Goal: Task Accomplishment & Management: Complete application form

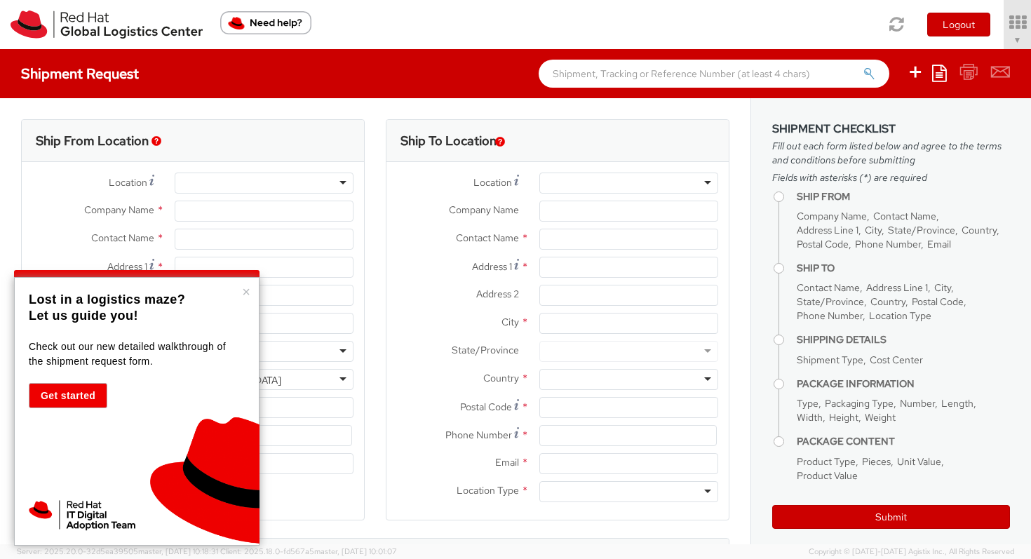
select select "863"
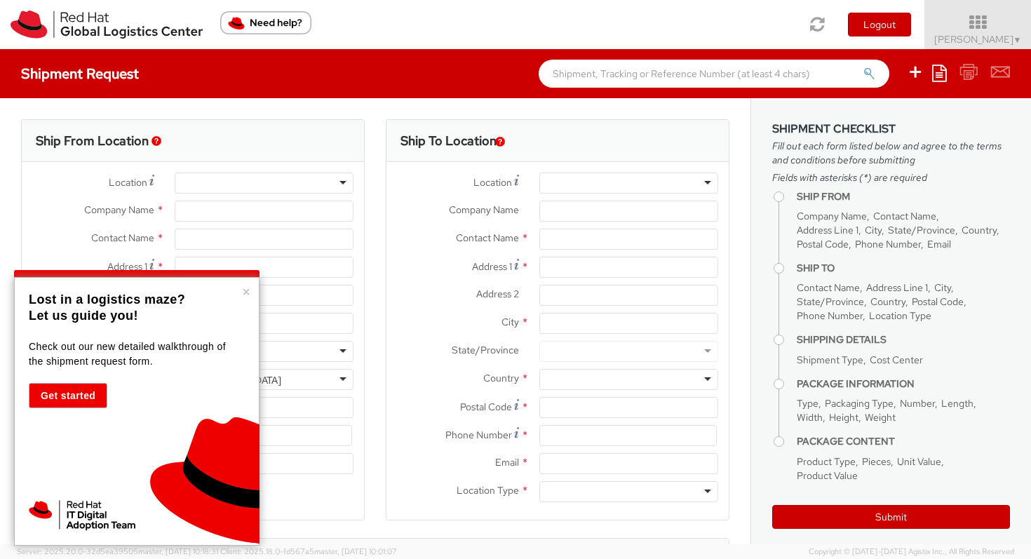
select select
type input "Red Hat Limited"
type input "[PERSON_NAME]"
type input "One, [GEOGRAPHIC_DATA], [GEOGRAPHIC_DATA]"
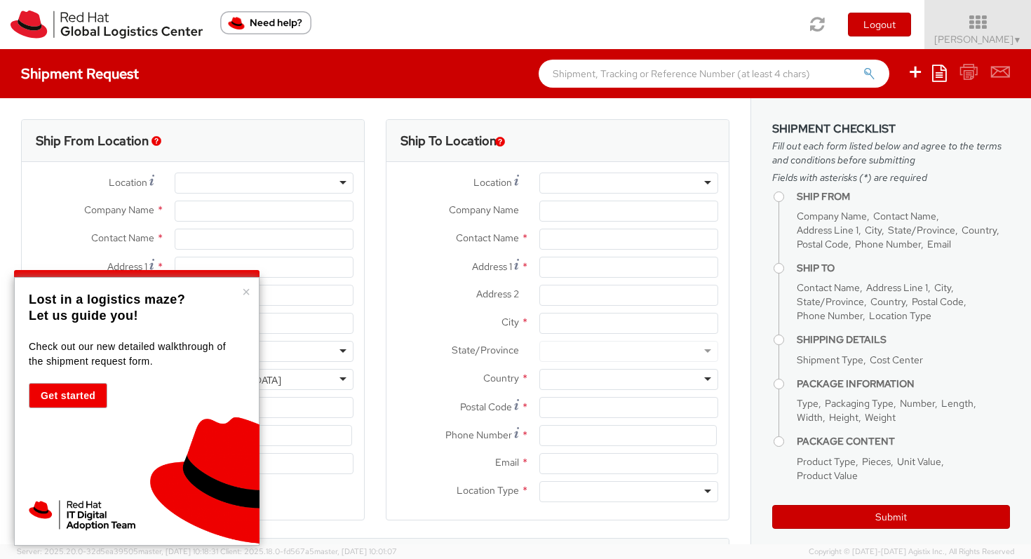
type input "Red Hat Suite 05-102"
type input "[GEOGRAPHIC_DATA]"
type input "D02 EF64"
type input "[EMAIL_ADDRESS][DOMAIN_NAME]"
select select "CM"
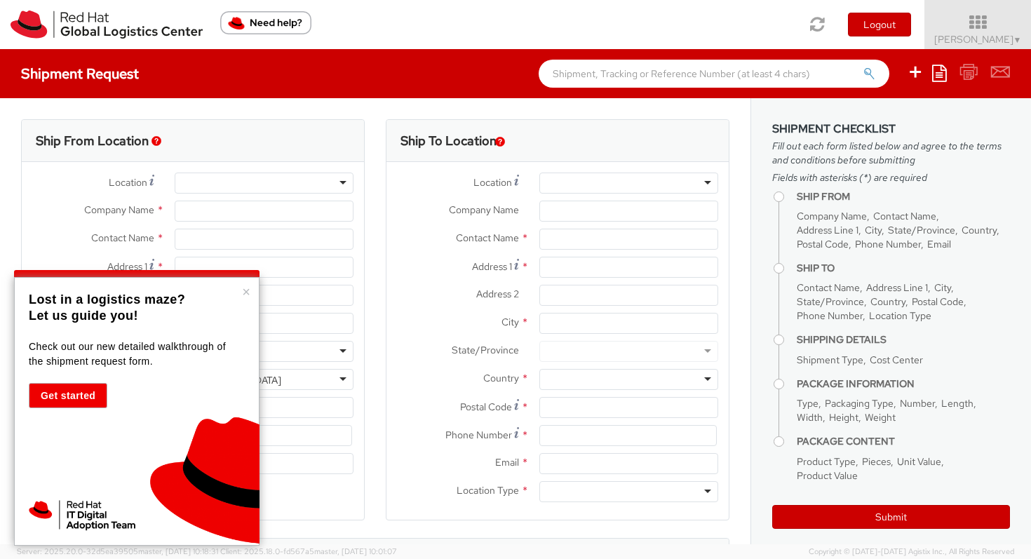
select select "KGS"
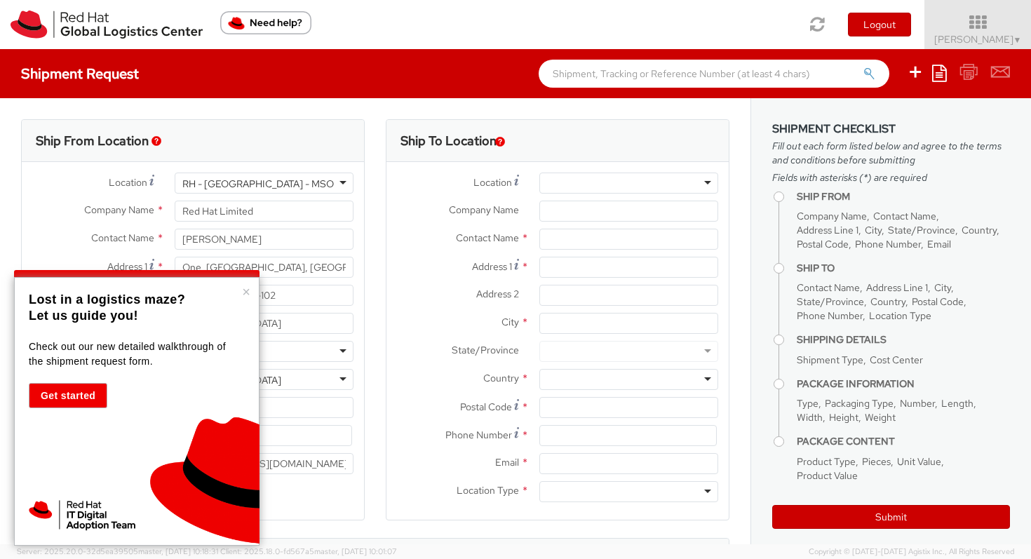
click at [239, 292] on p "Lost in a logistics maze?" at bounding box center [135, 300] width 212 height 16
click at [243, 291] on button "×" at bounding box center [246, 292] width 8 height 14
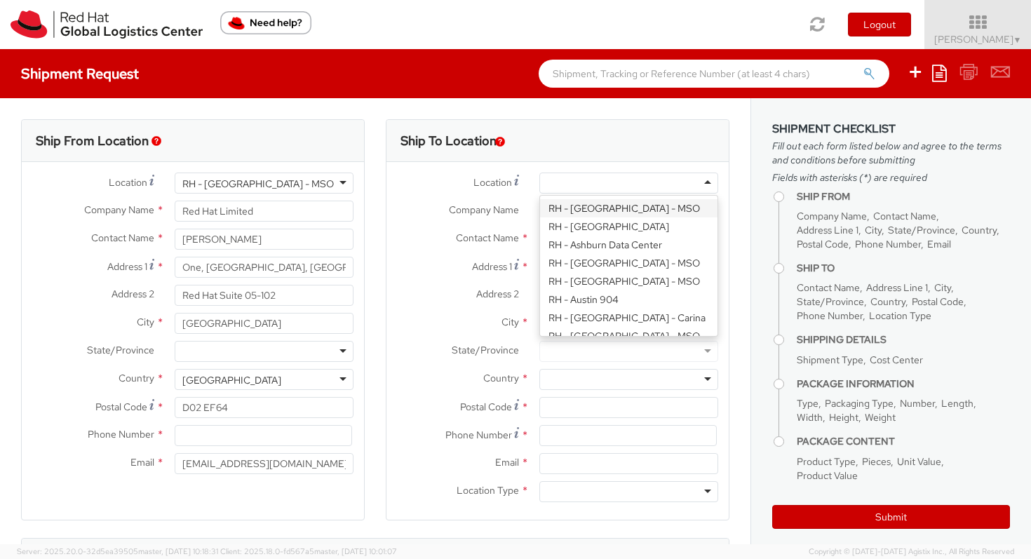
click at [543, 183] on div at bounding box center [628, 183] width 179 height 21
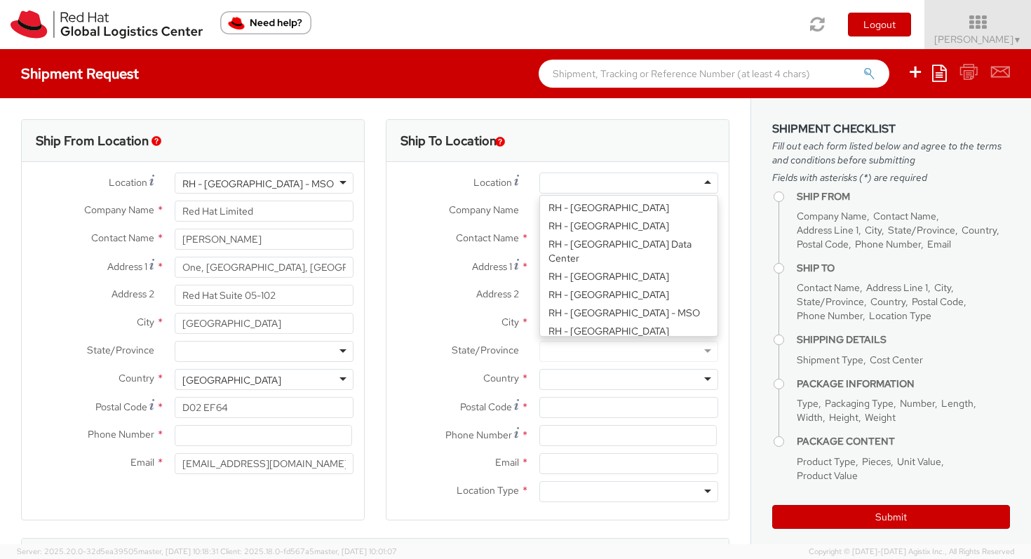
scroll to position [2503, 0]
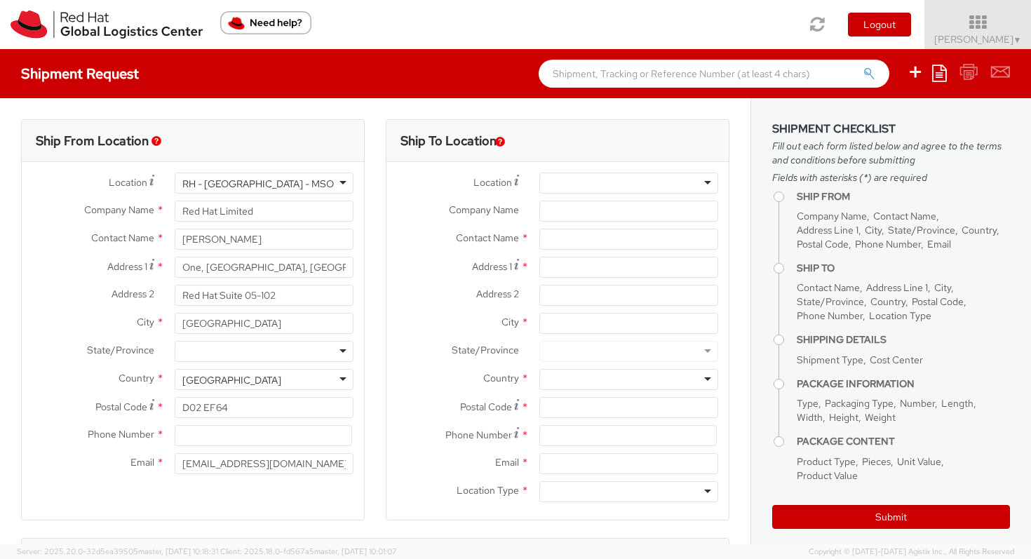
click at [618, 153] on div "Ship To Location" at bounding box center [557, 141] width 342 height 42
click at [342, 191] on div "RH - [GEOGRAPHIC_DATA] - MSO" at bounding box center [264, 183] width 179 height 21
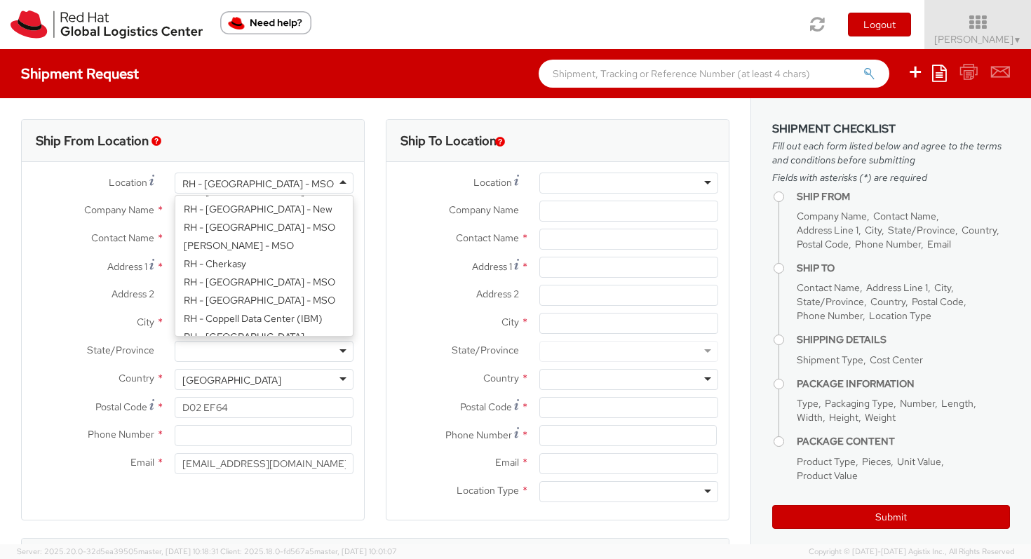
click at [355, 179] on div "RH - [GEOGRAPHIC_DATA] - [GEOGRAPHIC_DATA] [GEOGRAPHIC_DATA] - [GEOGRAPHIC_DATA…" at bounding box center [264, 183] width 200 height 21
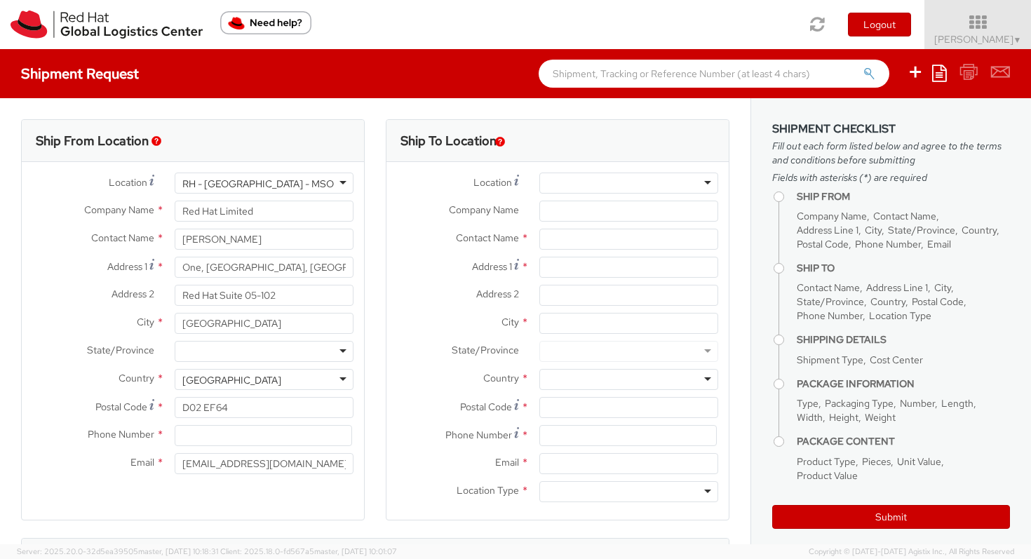
click at [334, 184] on div "RH - [GEOGRAPHIC_DATA] - MSO" at bounding box center [264, 183] width 179 height 21
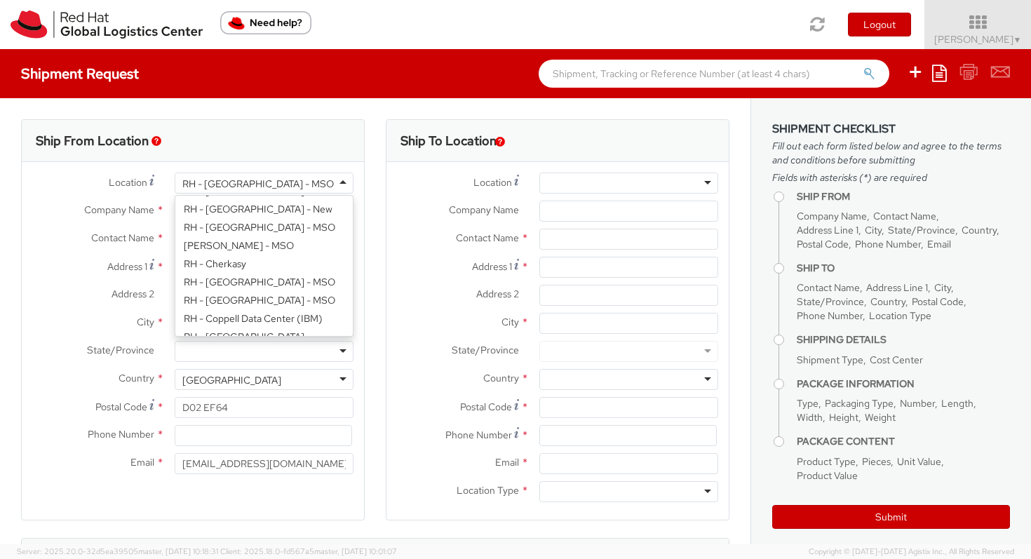
click at [375, 162] on div "Ship To Location Location * [GEOGRAPHIC_DATA] - [GEOGRAPHIC_DATA] - [GEOGRAPHIC…" at bounding box center [557, 328] width 365 height 419
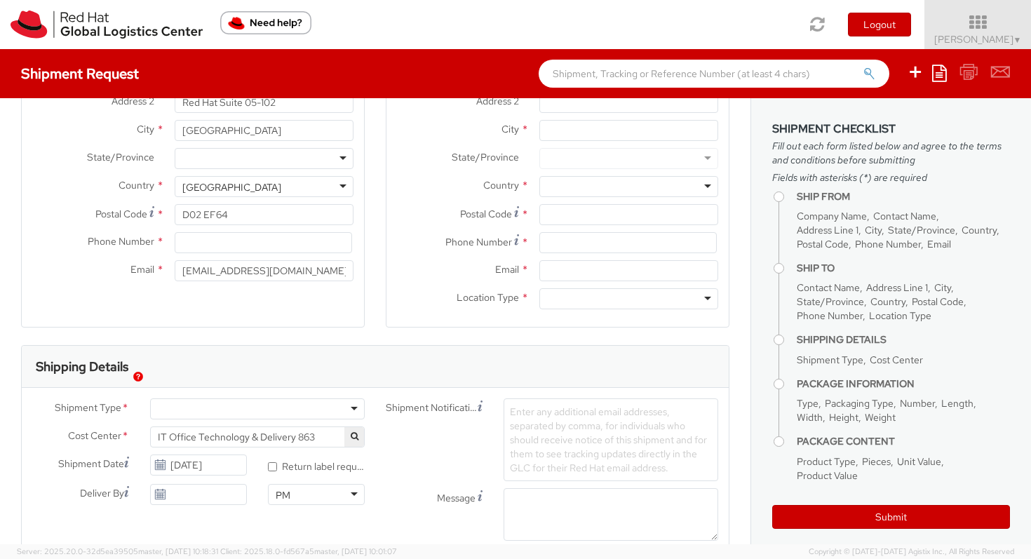
scroll to position [228, 0]
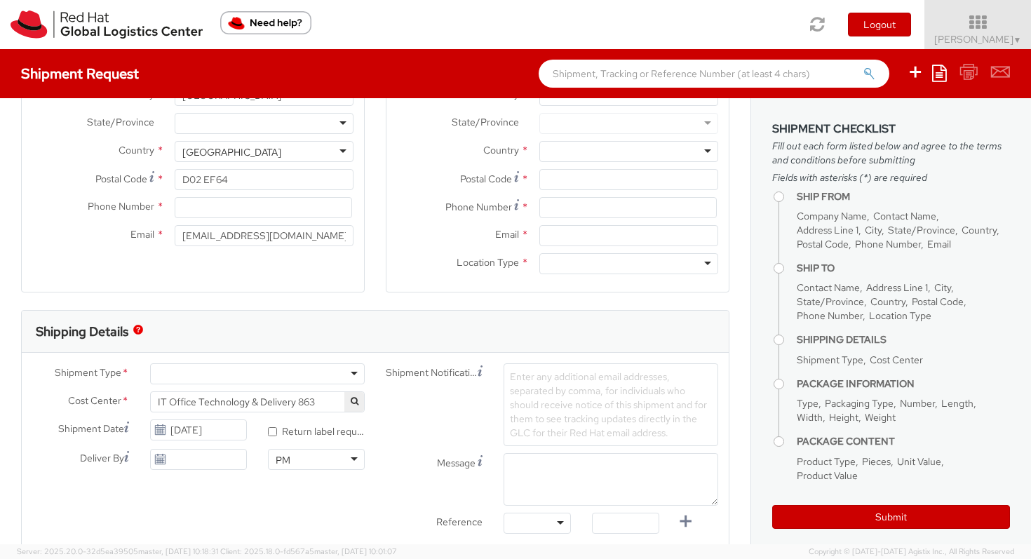
click at [347, 368] on div at bounding box center [257, 373] width 215 height 21
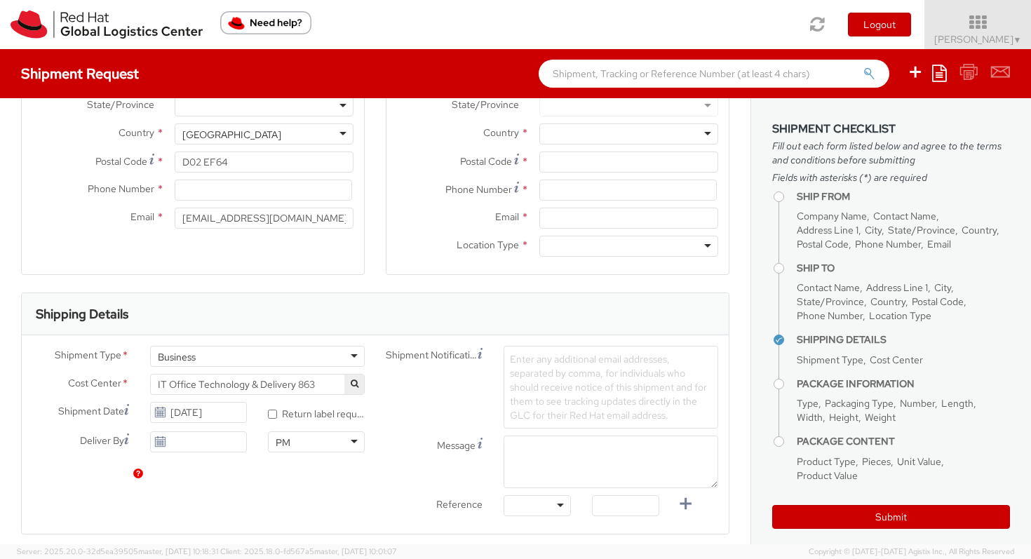
scroll to position [12, 0]
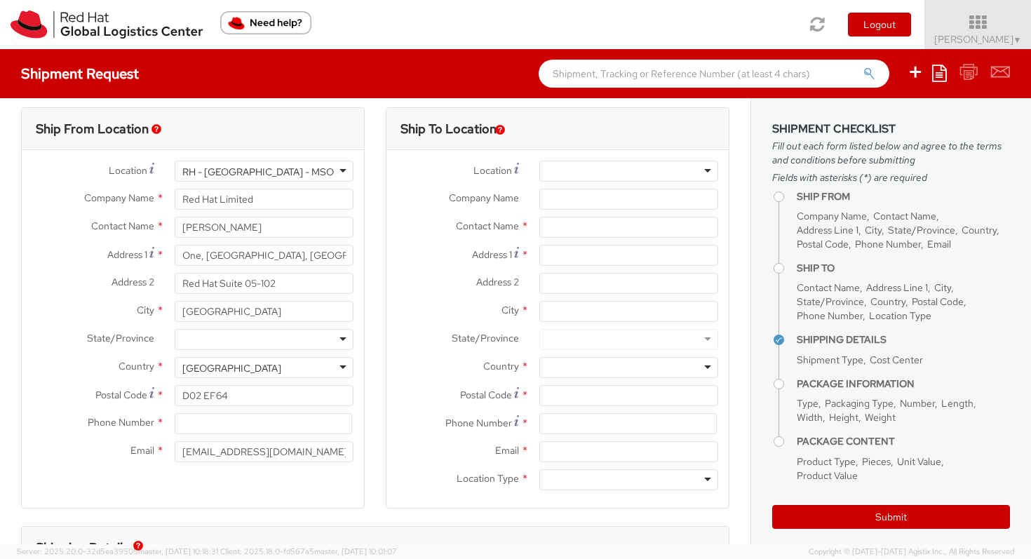
click at [597, 172] on div at bounding box center [628, 171] width 179 height 21
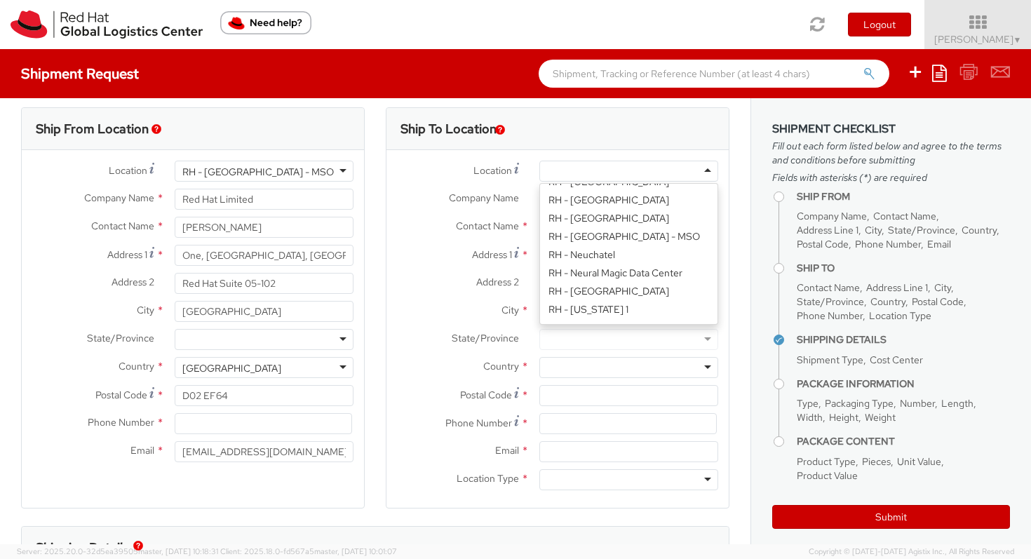
scroll to position [1825, 0]
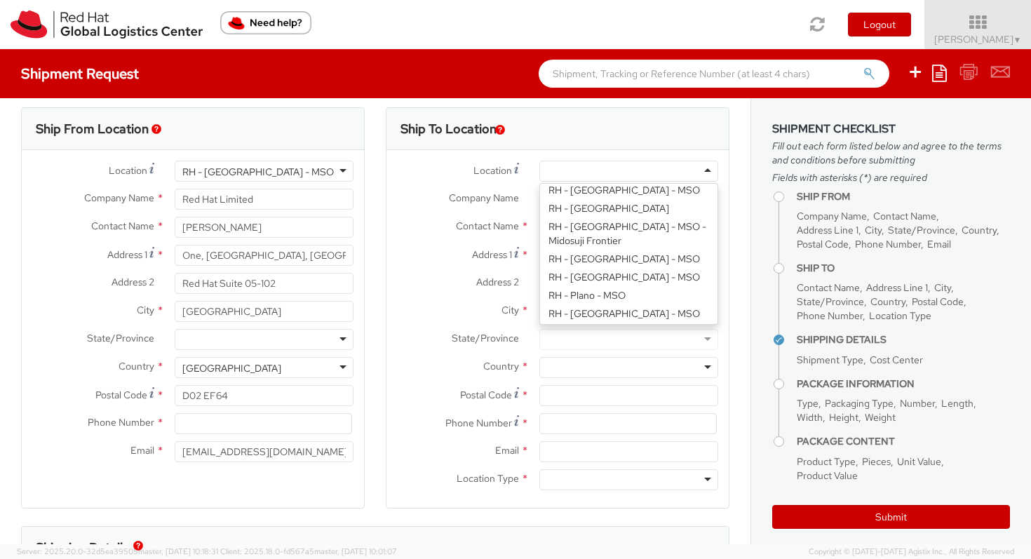
click at [431, 249] on label "Address 1 *" at bounding box center [457, 254] width 142 height 19
click at [539, 249] on input "Address 1 *" at bounding box center [628, 255] width 179 height 21
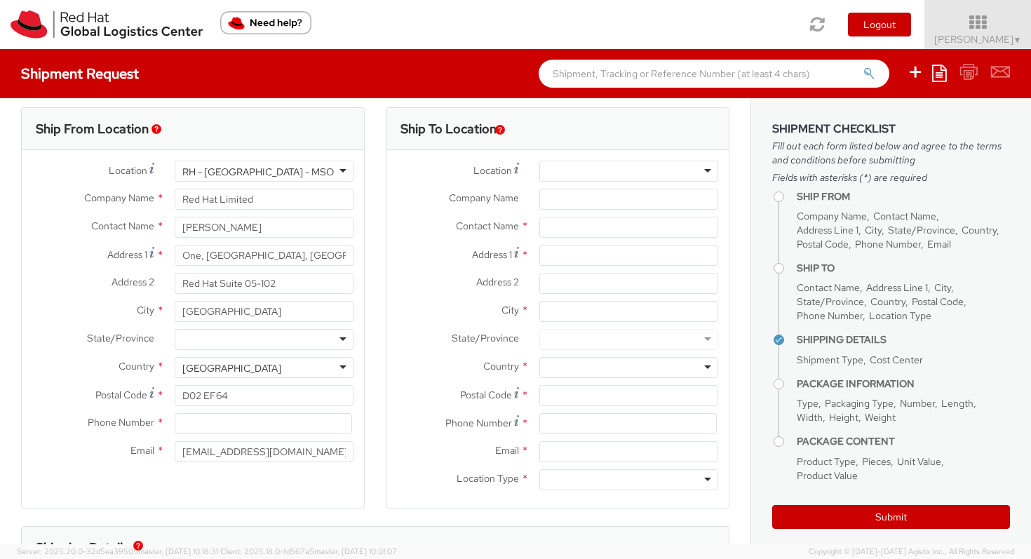
click at [619, 164] on div at bounding box center [628, 171] width 179 height 21
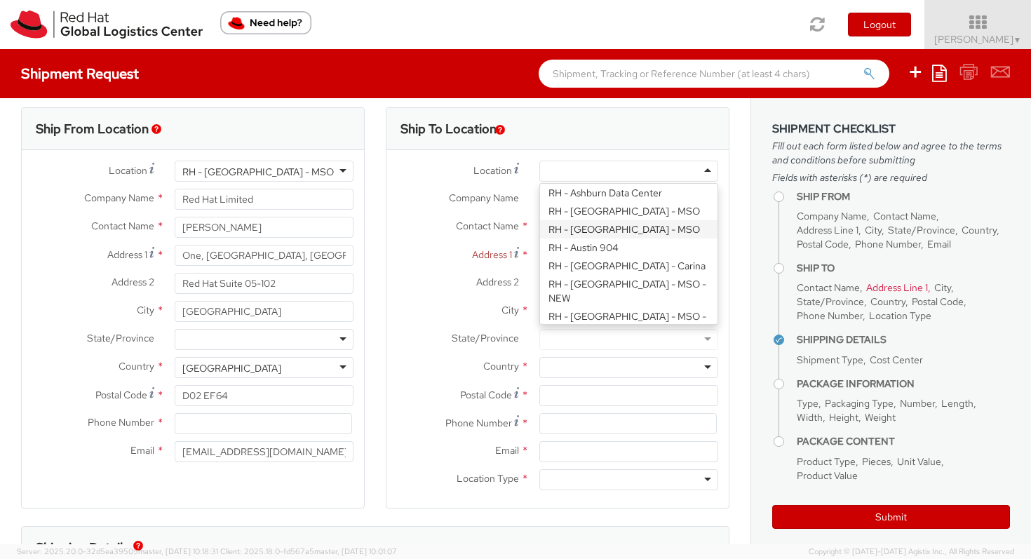
scroll to position [22, 0]
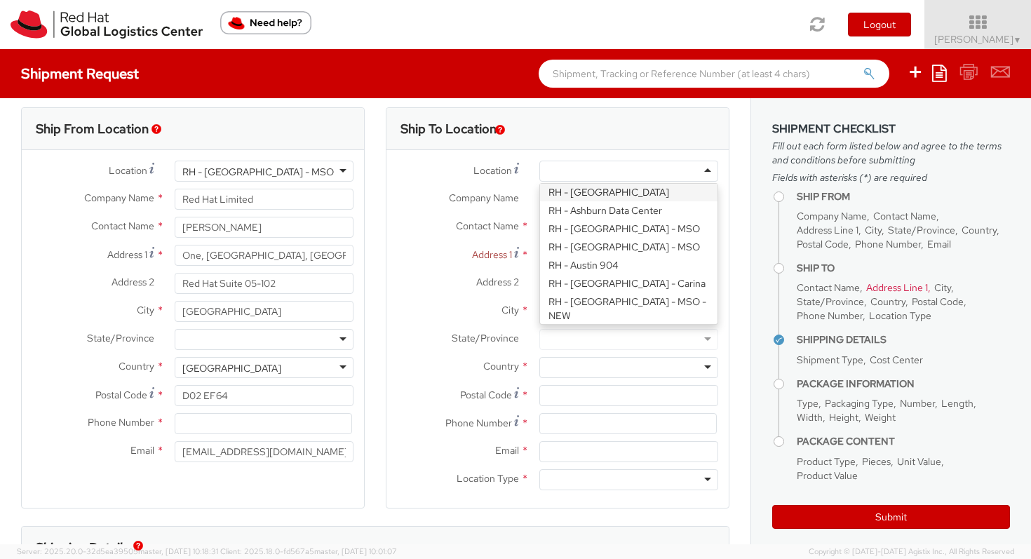
click at [470, 158] on div "Location * [GEOGRAPHIC_DATA] - [GEOGRAPHIC_DATA] - [GEOGRAPHIC_DATA] [GEOGRAPHI…" at bounding box center [557, 329] width 342 height 358
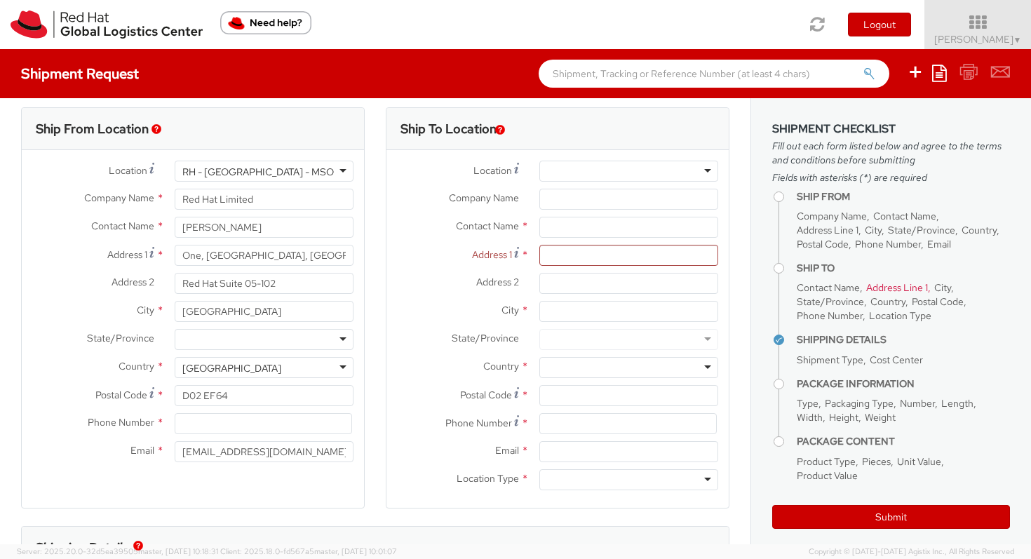
click at [811, 203] on li "Ship From Company Name Contact Name Address Line 1 City State/Province Country …" at bounding box center [903, 223] width 213 height 65
click at [810, 196] on h4 "Ship From" at bounding box center [903, 196] width 213 height 11
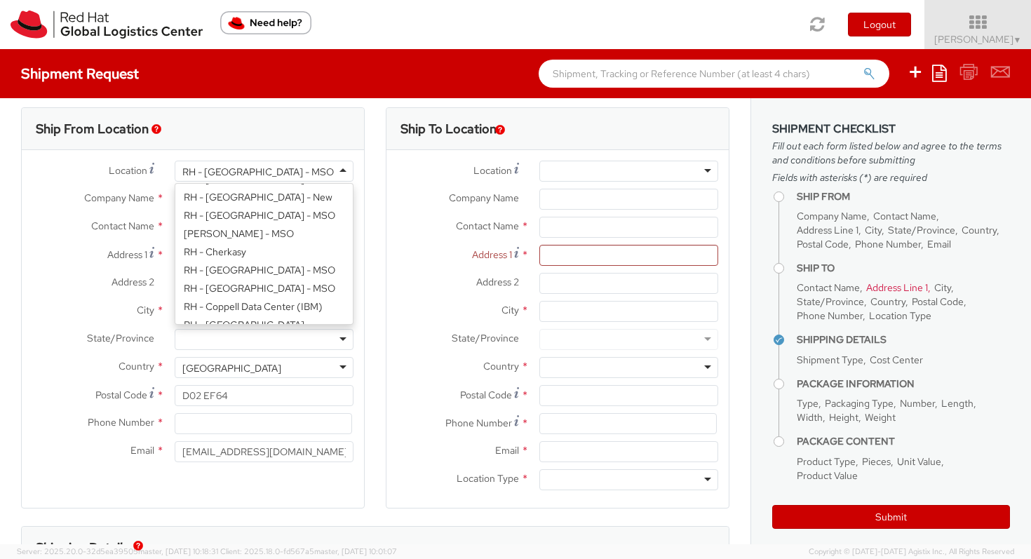
click at [318, 165] on div "RH - [GEOGRAPHIC_DATA] - MSO" at bounding box center [264, 171] width 179 height 21
click at [290, 167] on div "RH - [GEOGRAPHIC_DATA] - MSO" at bounding box center [264, 171] width 179 height 21
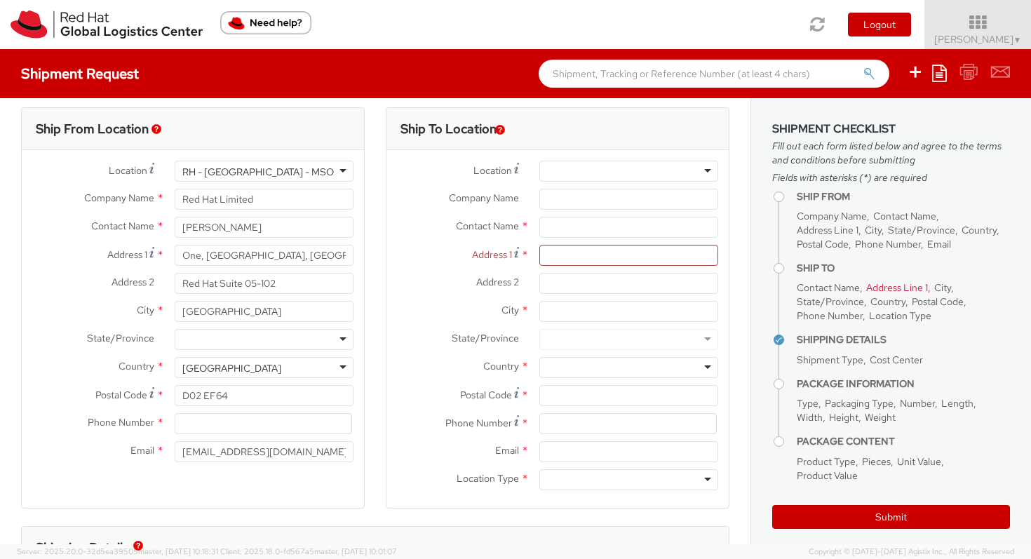
click at [290, 167] on div "RH - [GEOGRAPHIC_DATA] - MSO" at bounding box center [264, 171] width 179 height 21
drag, startPoint x: 239, startPoint y: 173, endPoint x: 158, endPoint y: 170, distance: 80.7
click at [158, 170] on div "Location * [GEOGRAPHIC_DATA] - [GEOGRAPHIC_DATA] - [GEOGRAPHIC_DATA] [GEOGRAPHI…" at bounding box center [193, 171] width 342 height 21
click at [320, 175] on div "RH - [GEOGRAPHIC_DATA] - MSO" at bounding box center [264, 171] width 179 height 21
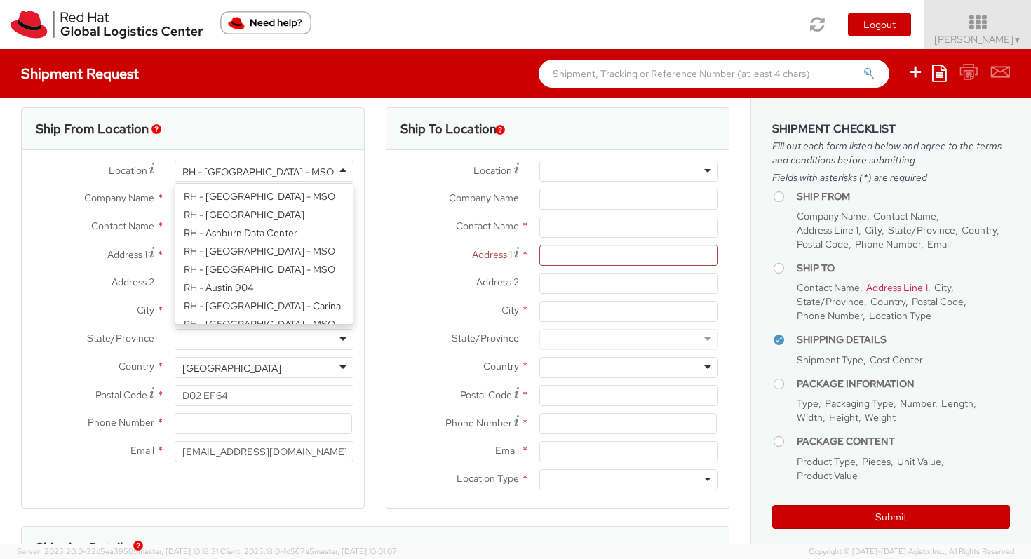
click at [339, 144] on div "Ship From Location" at bounding box center [193, 129] width 342 height 42
click at [271, 173] on div "RH - [GEOGRAPHIC_DATA] - MSO" at bounding box center [264, 171] width 179 height 21
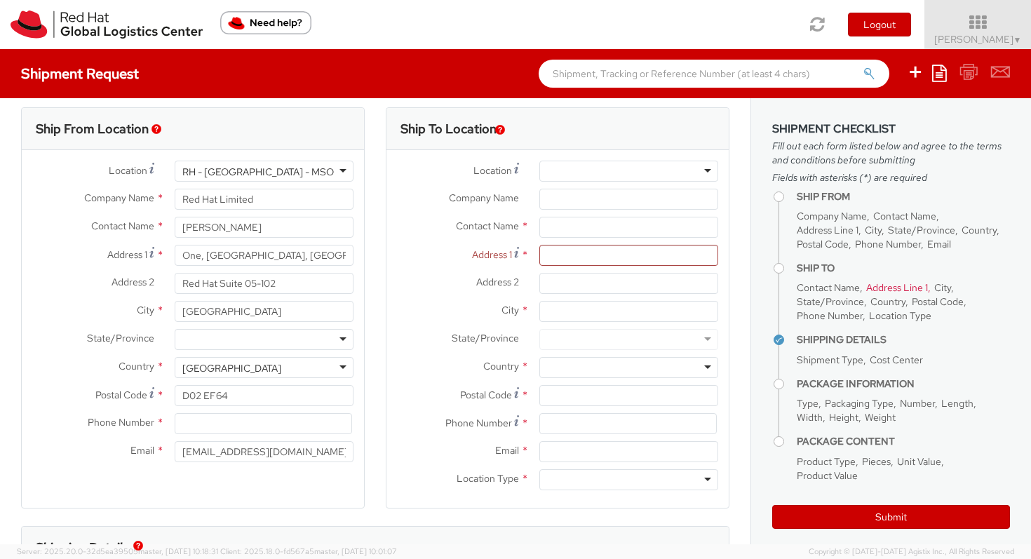
click at [271, 173] on div "RH - [GEOGRAPHIC_DATA] - MSO" at bounding box center [264, 171] width 179 height 21
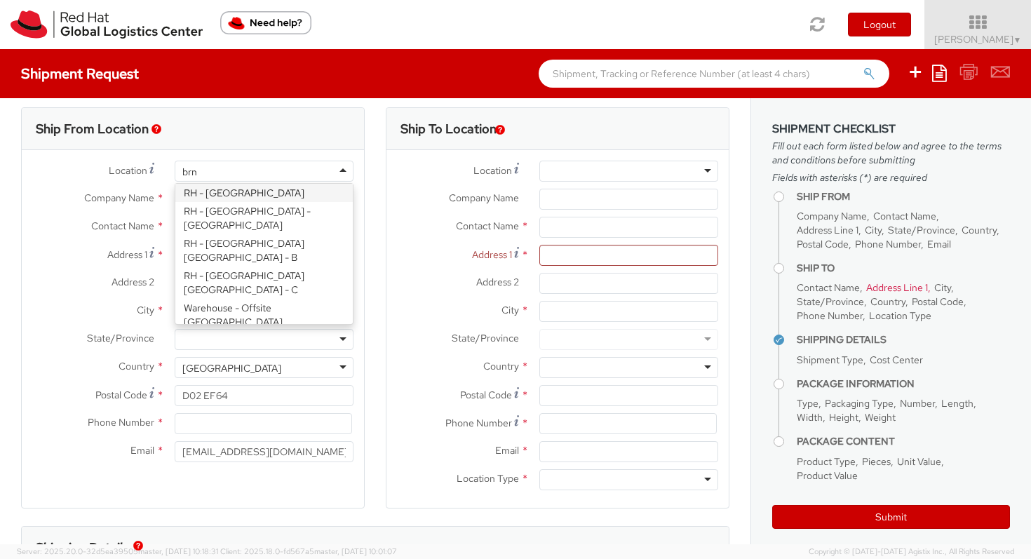
scroll to position [0, 0]
type input "[GEOGRAPHIC_DATA]"
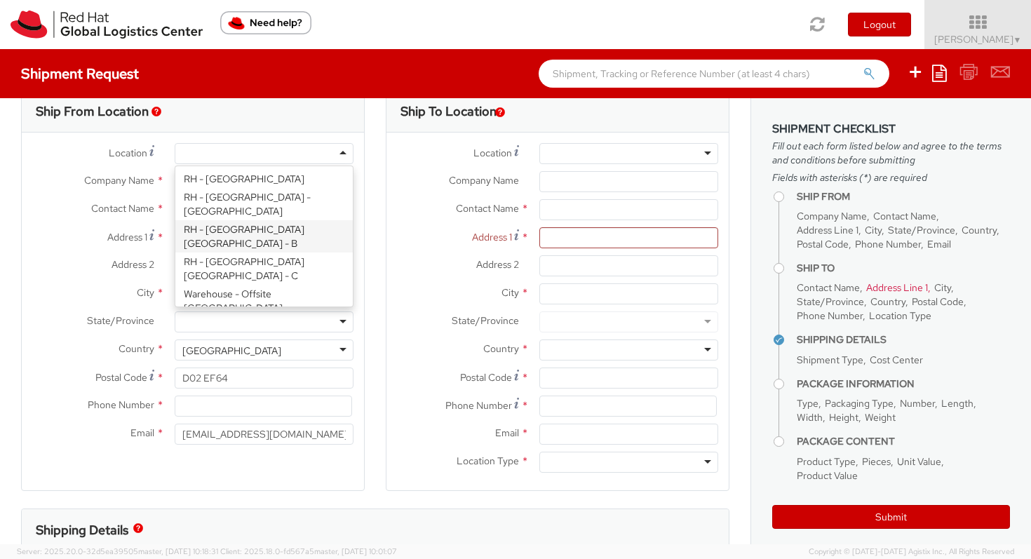
type input "Red Hat Czech s.r.o."
type input "Purkynova 647/111"
type input "[GEOGRAPHIC_DATA]"
type input "621 00"
type input "420 532 294 555"
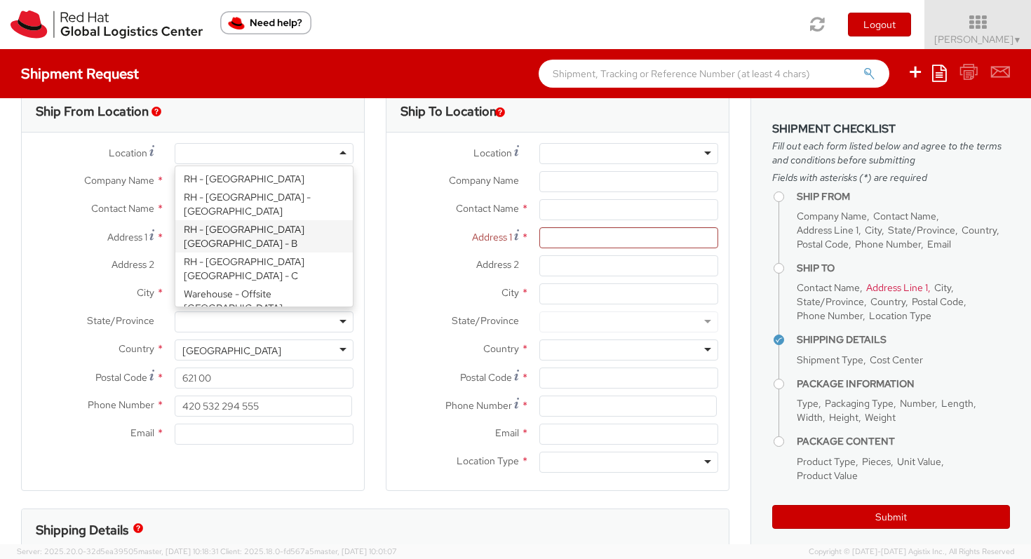
scroll to position [0, 0]
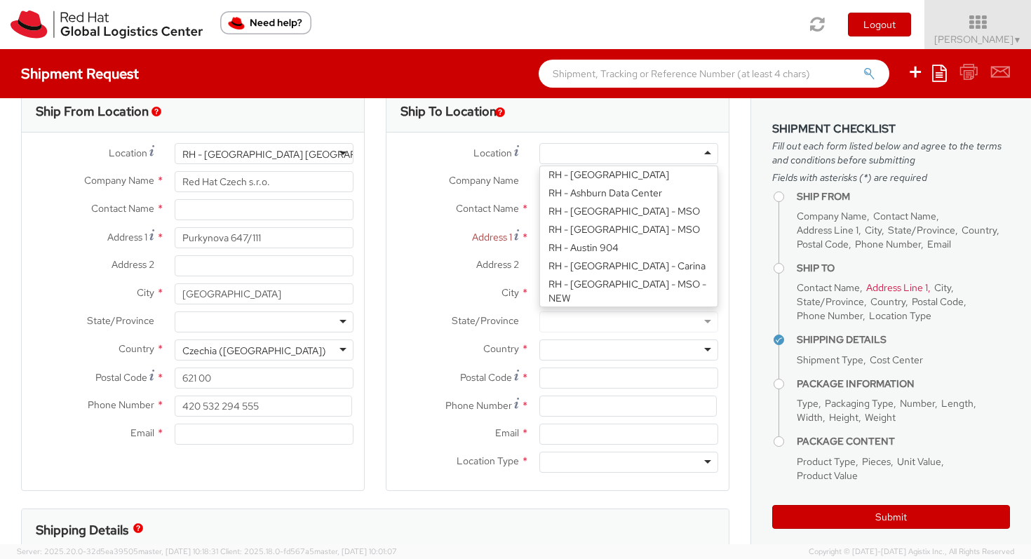
click at [607, 152] on div at bounding box center [628, 153] width 179 height 21
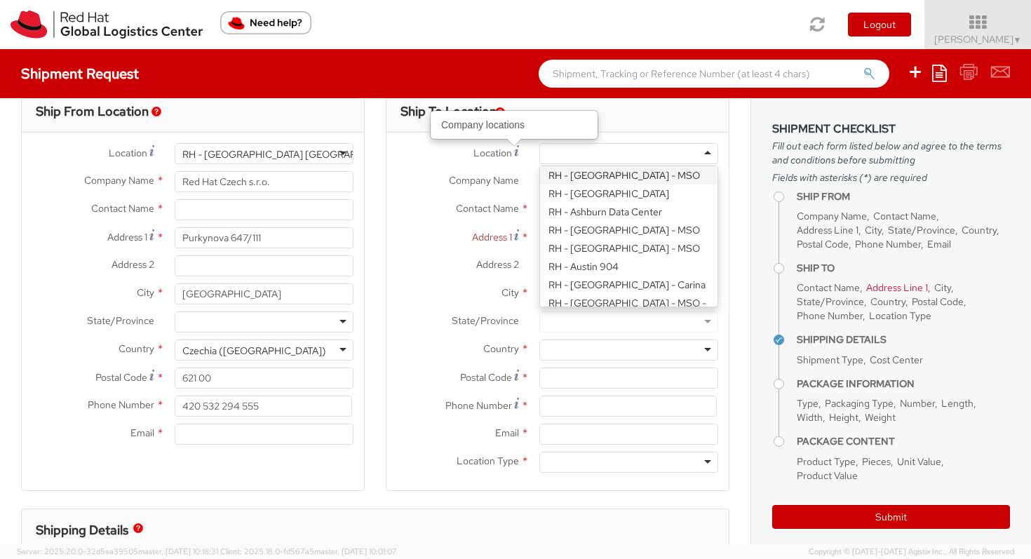
click at [514, 147] on icon at bounding box center [516, 150] width 5 height 11
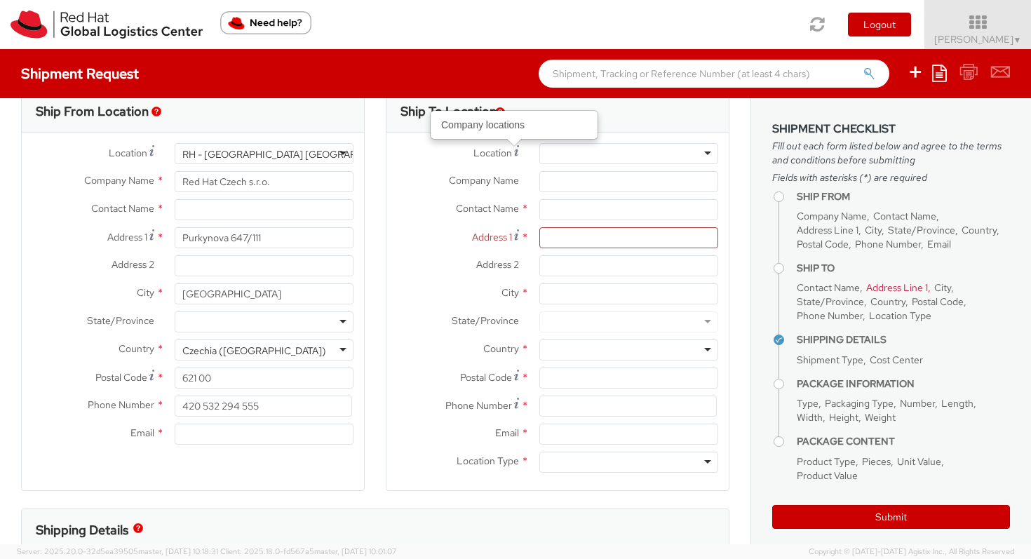
click at [461, 171] on label "Company Name *" at bounding box center [457, 180] width 142 height 18
click at [539, 171] on input "Company Name *" at bounding box center [628, 181] width 179 height 21
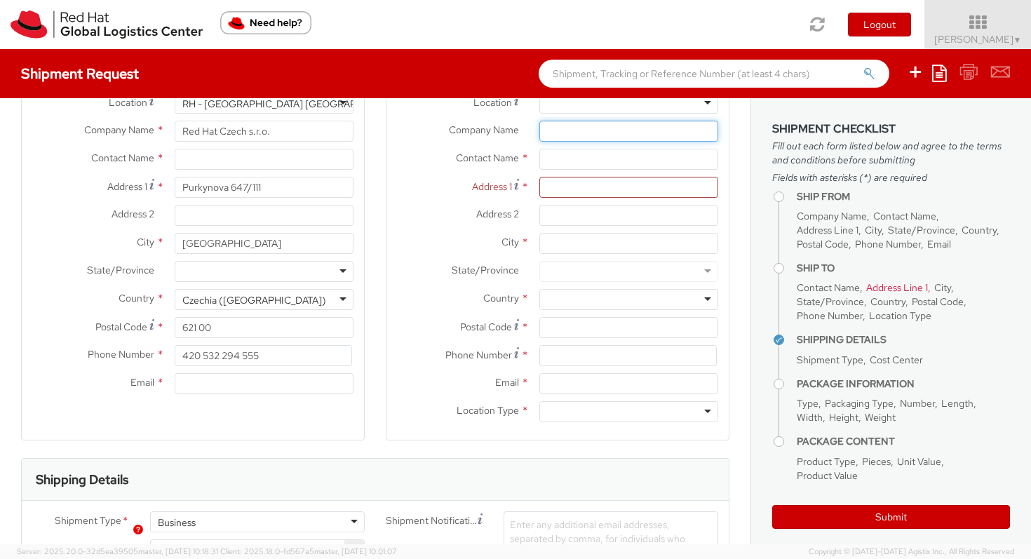
scroll to position [0, 0]
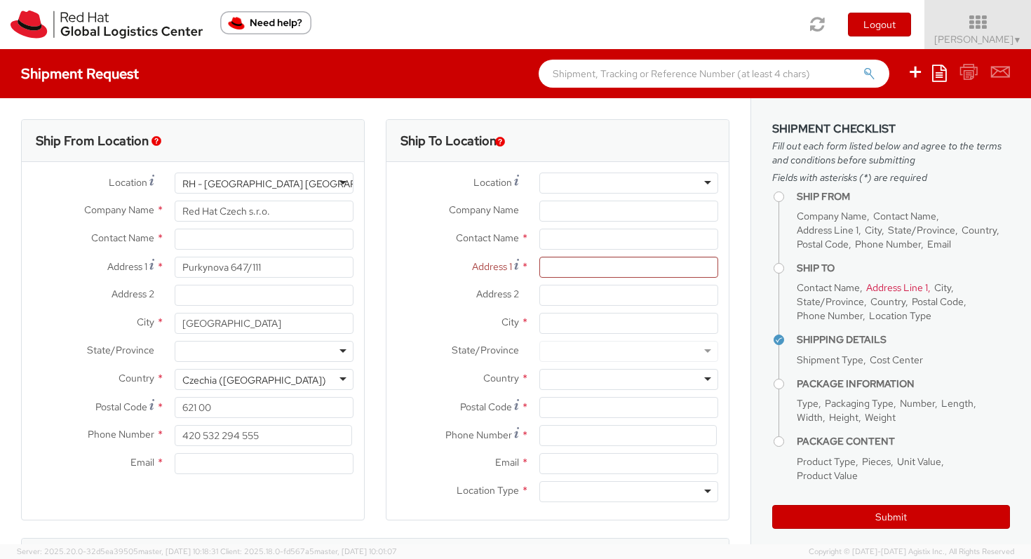
click at [620, 189] on div at bounding box center [628, 183] width 179 height 21
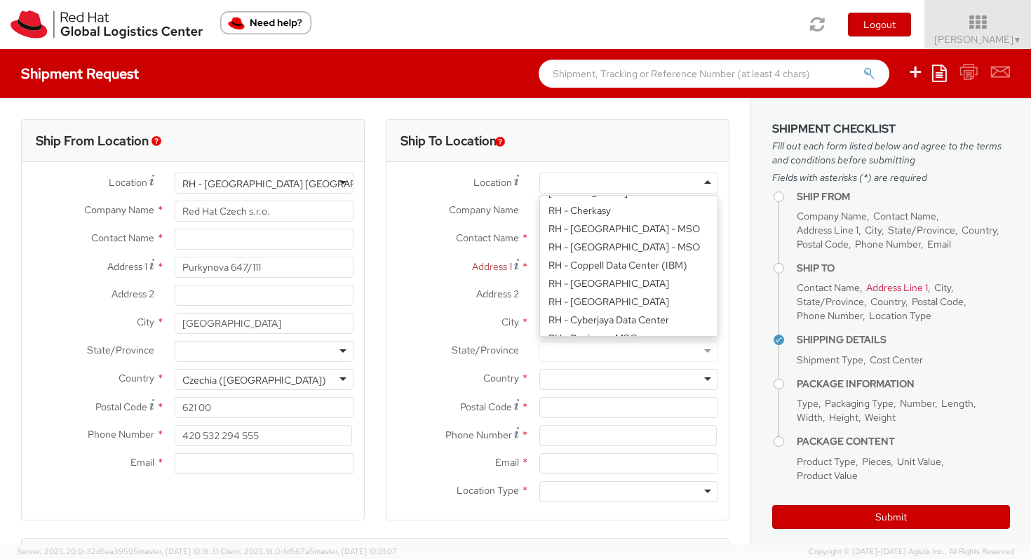
scroll to position [4, 0]
